Goal: Task Accomplishment & Management: Use online tool/utility

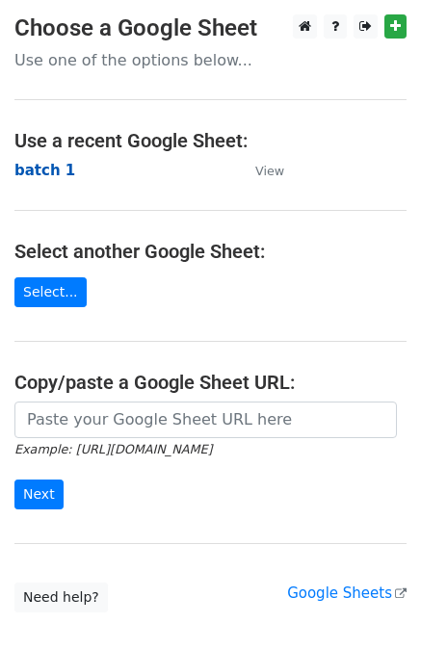
click at [58, 174] on strong "batch 1" at bounding box center [44, 170] width 61 height 17
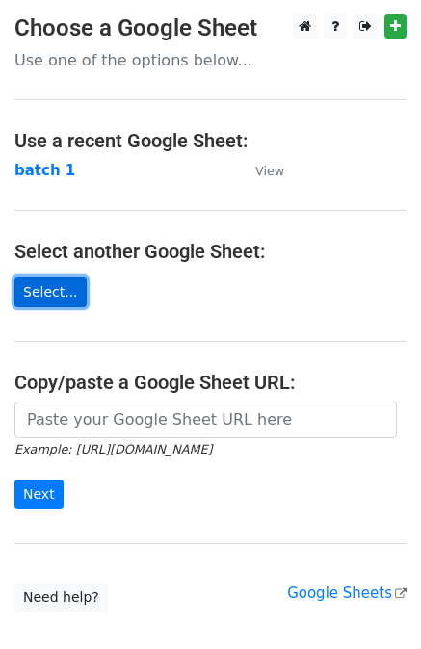
click at [54, 299] on link "Select..." at bounding box center [50, 292] width 72 height 30
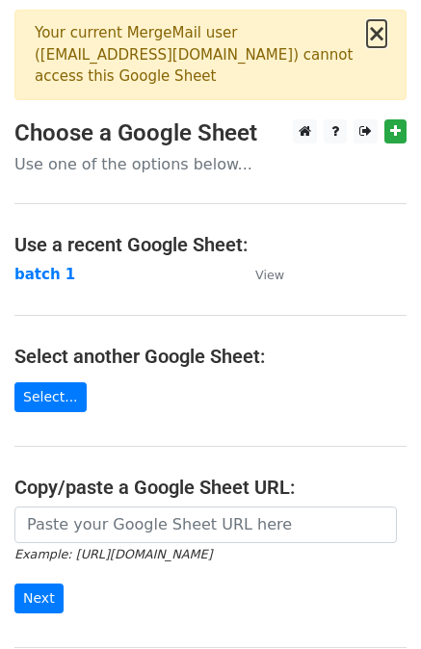
click at [374, 38] on button "×" at bounding box center [376, 33] width 19 height 23
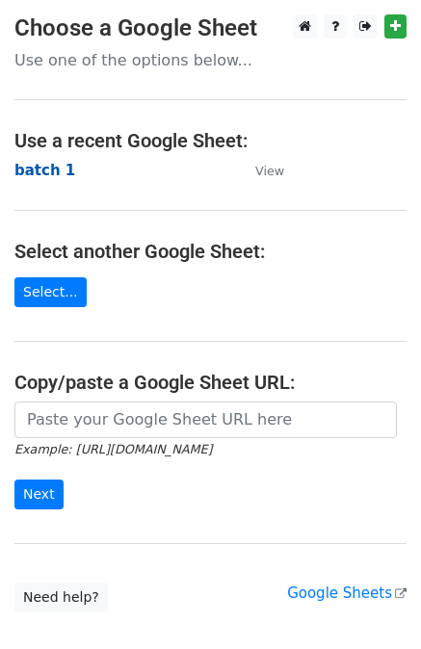
click at [46, 174] on strong "batch 1" at bounding box center [44, 170] width 61 height 17
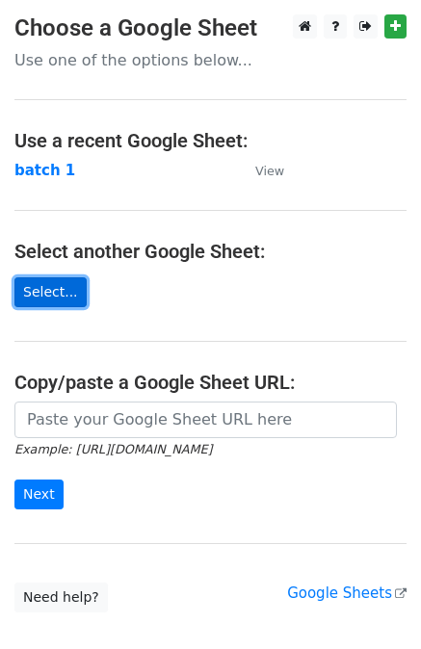
click at [42, 289] on link "Select..." at bounding box center [50, 292] width 72 height 30
click at [54, 279] on link "Select..." at bounding box center [50, 292] width 72 height 30
click at [58, 277] on link "Select..." at bounding box center [50, 292] width 72 height 30
click at [66, 293] on link "Select..." at bounding box center [50, 292] width 72 height 30
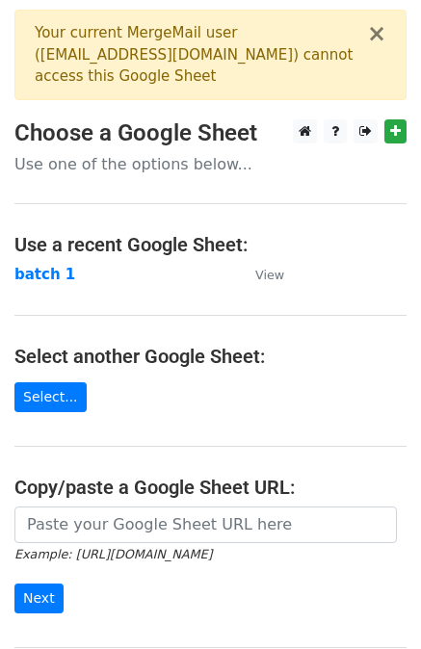
scroll to position [218, 0]
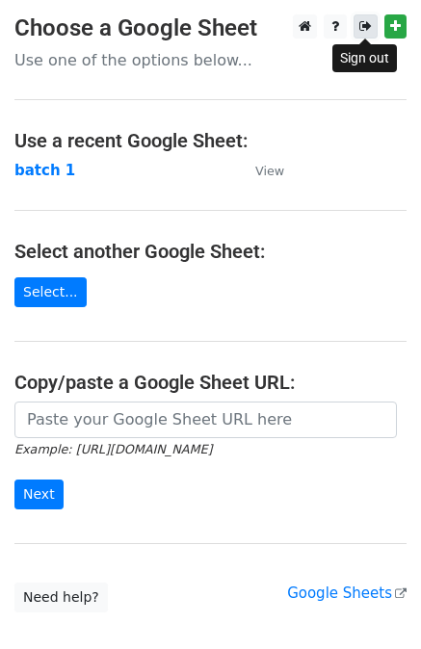
click at [366, 32] on icon at bounding box center [365, 25] width 13 height 13
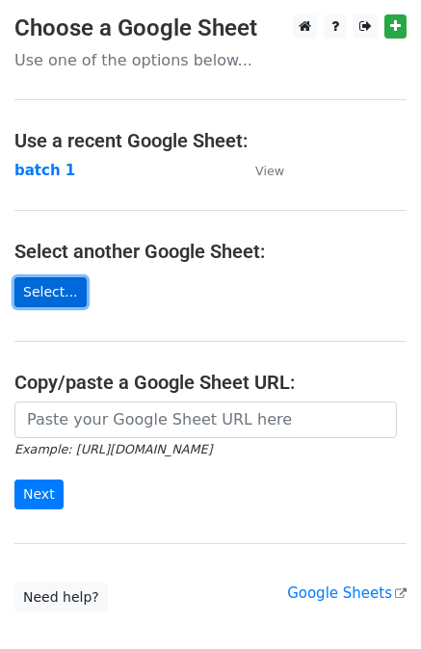
click at [41, 288] on link "Select..." at bounding box center [50, 292] width 72 height 30
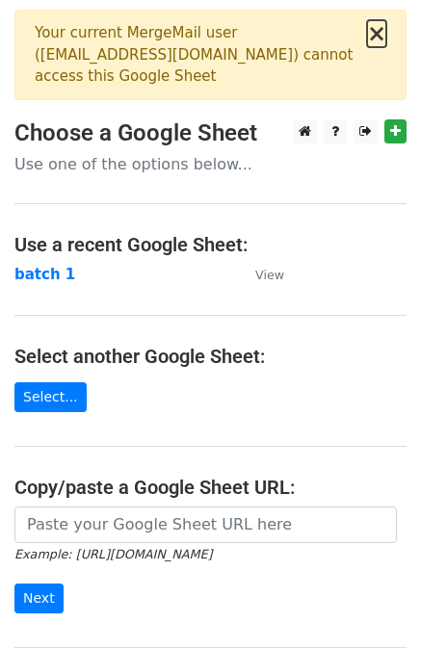
click at [385, 28] on button "×" at bounding box center [376, 33] width 19 height 23
